Goal: Task Accomplishment & Management: Manage account settings

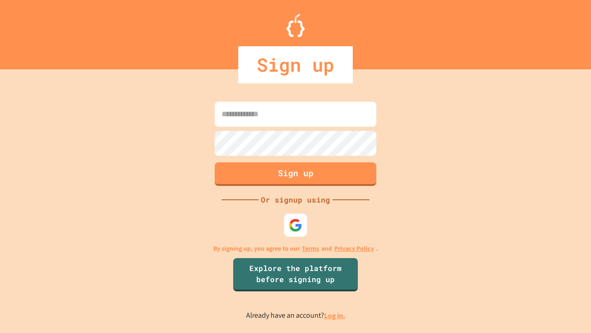
click at [335, 315] on link "Log in." at bounding box center [334, 316] width 21 height 10
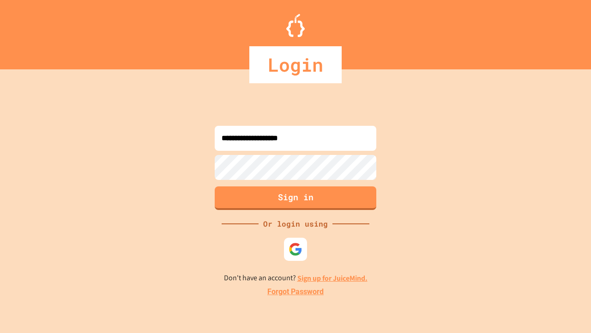
type input "**********"
